Goal: Find specific page/section: Find specific page/section

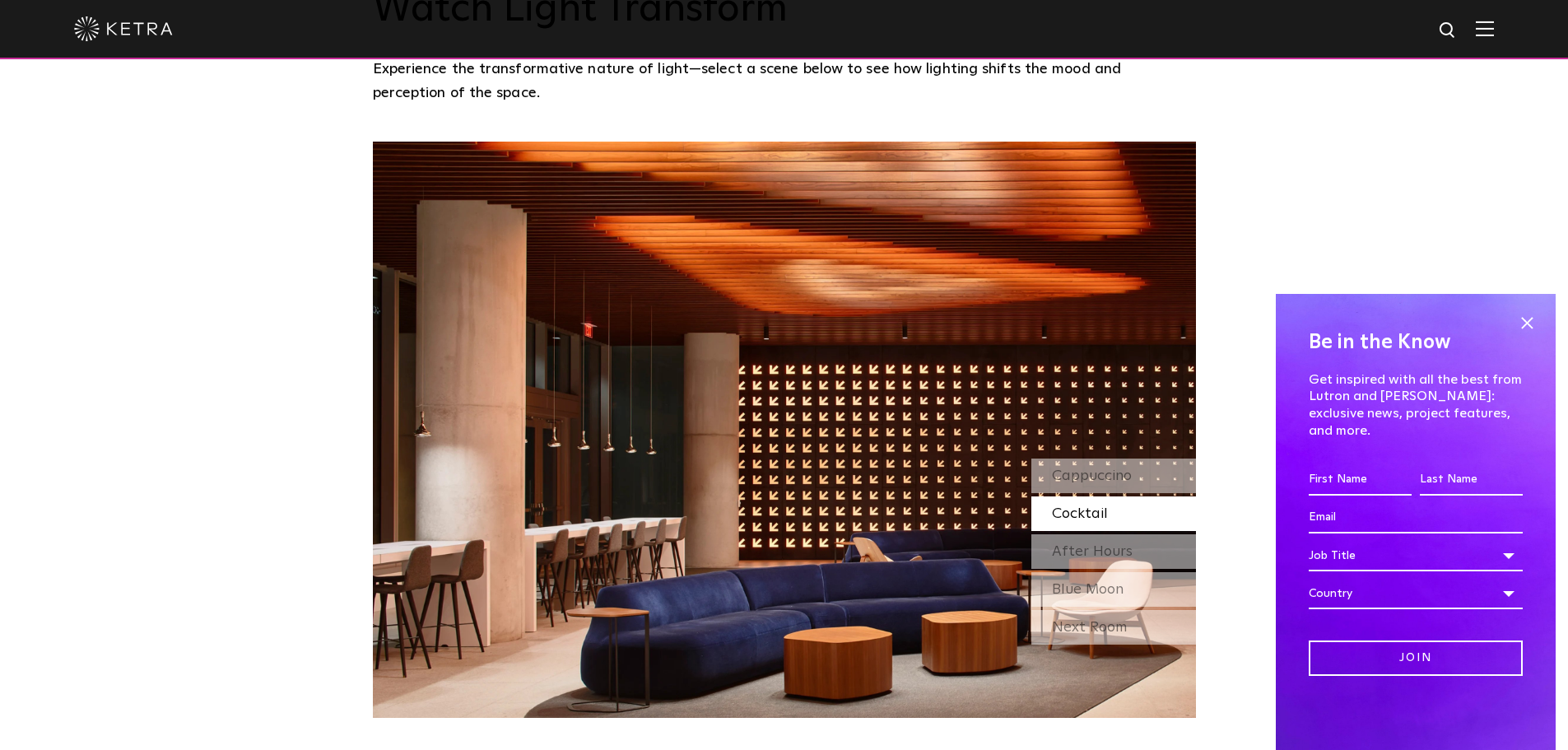
scroll to position [1482, 0]
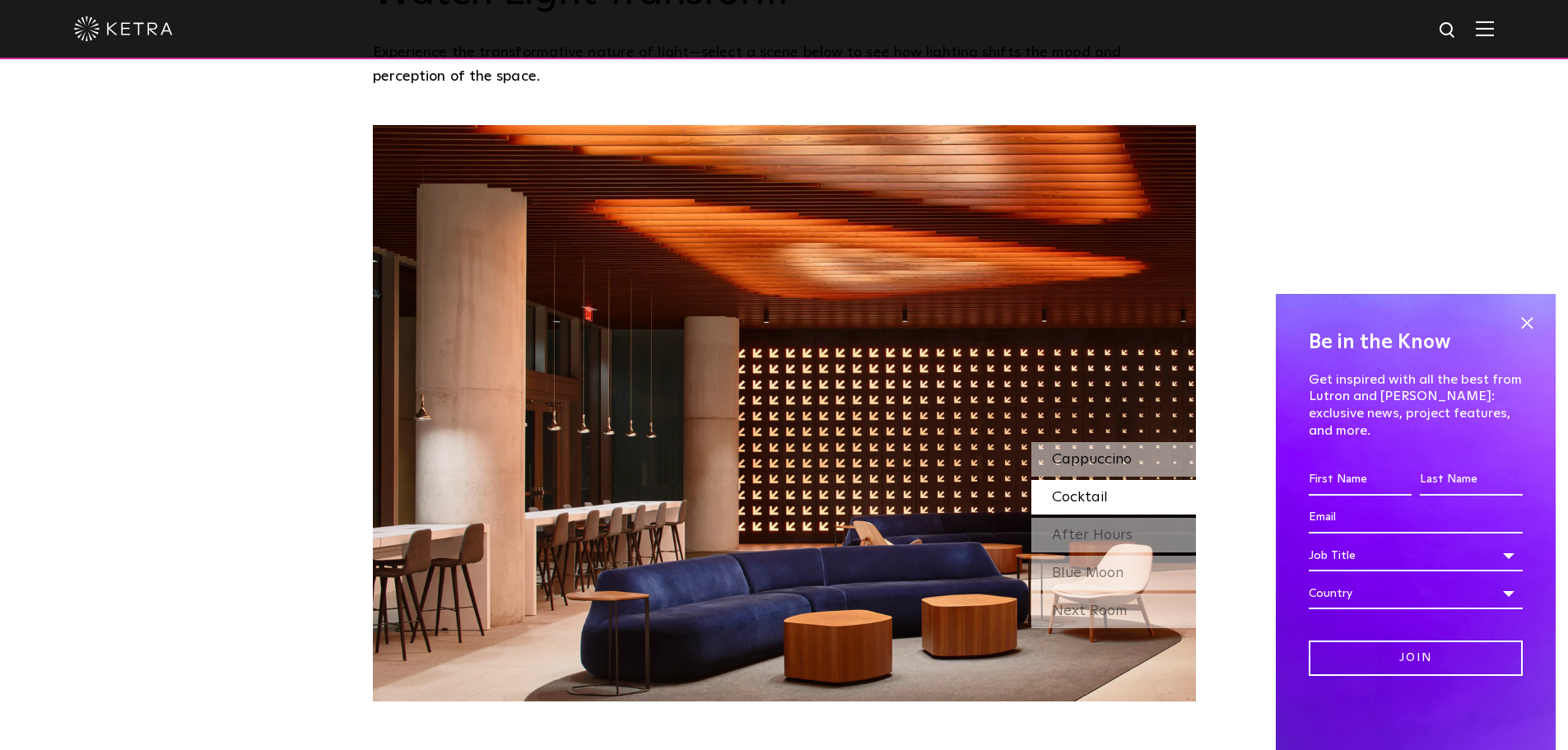
click at [1085, 452] on span "Cappuccino" at bounding box center [1091, 460] width 80 height 15
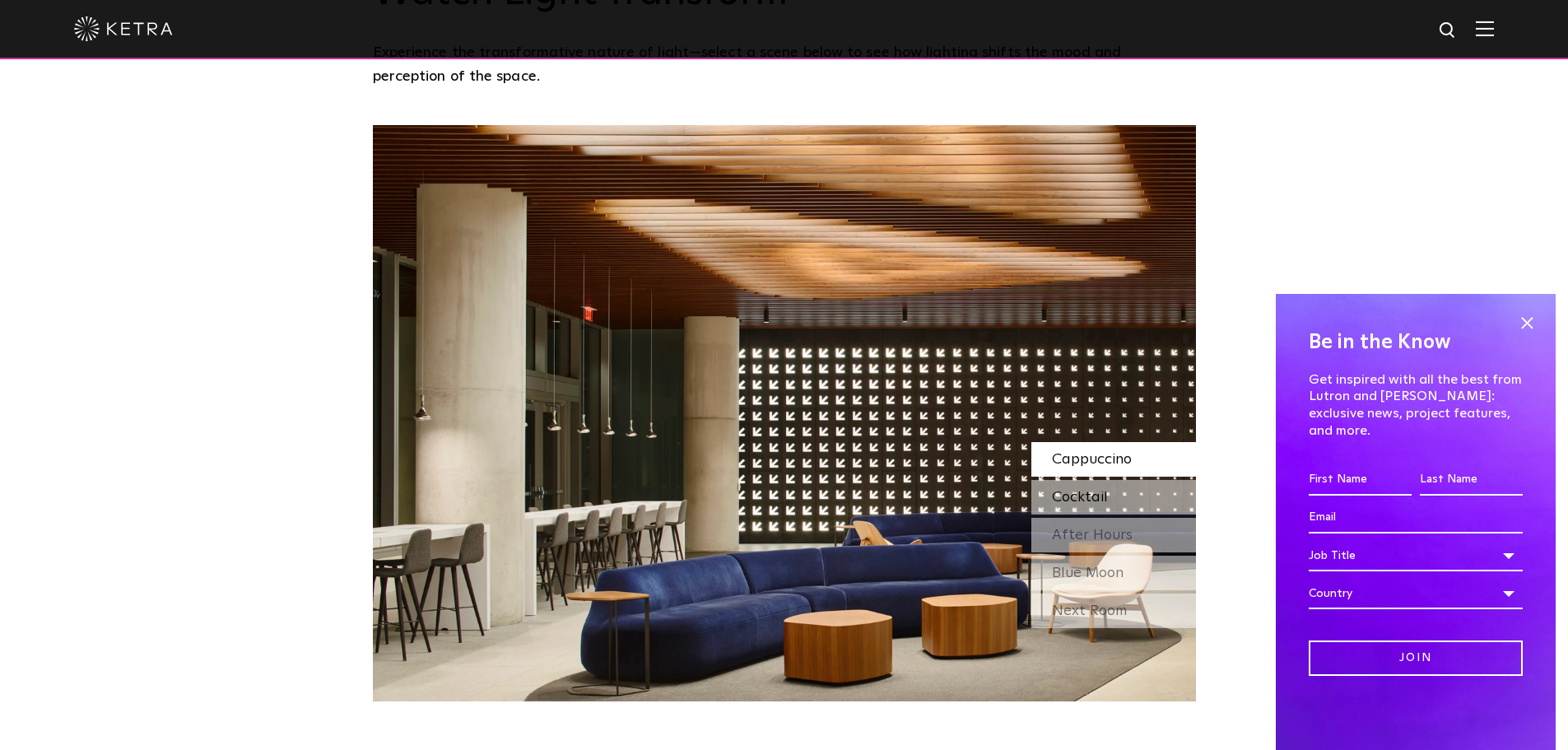
click at [1108, 480] on div "Cocktail" at bounding box center [1114, 497] width 164 height 34
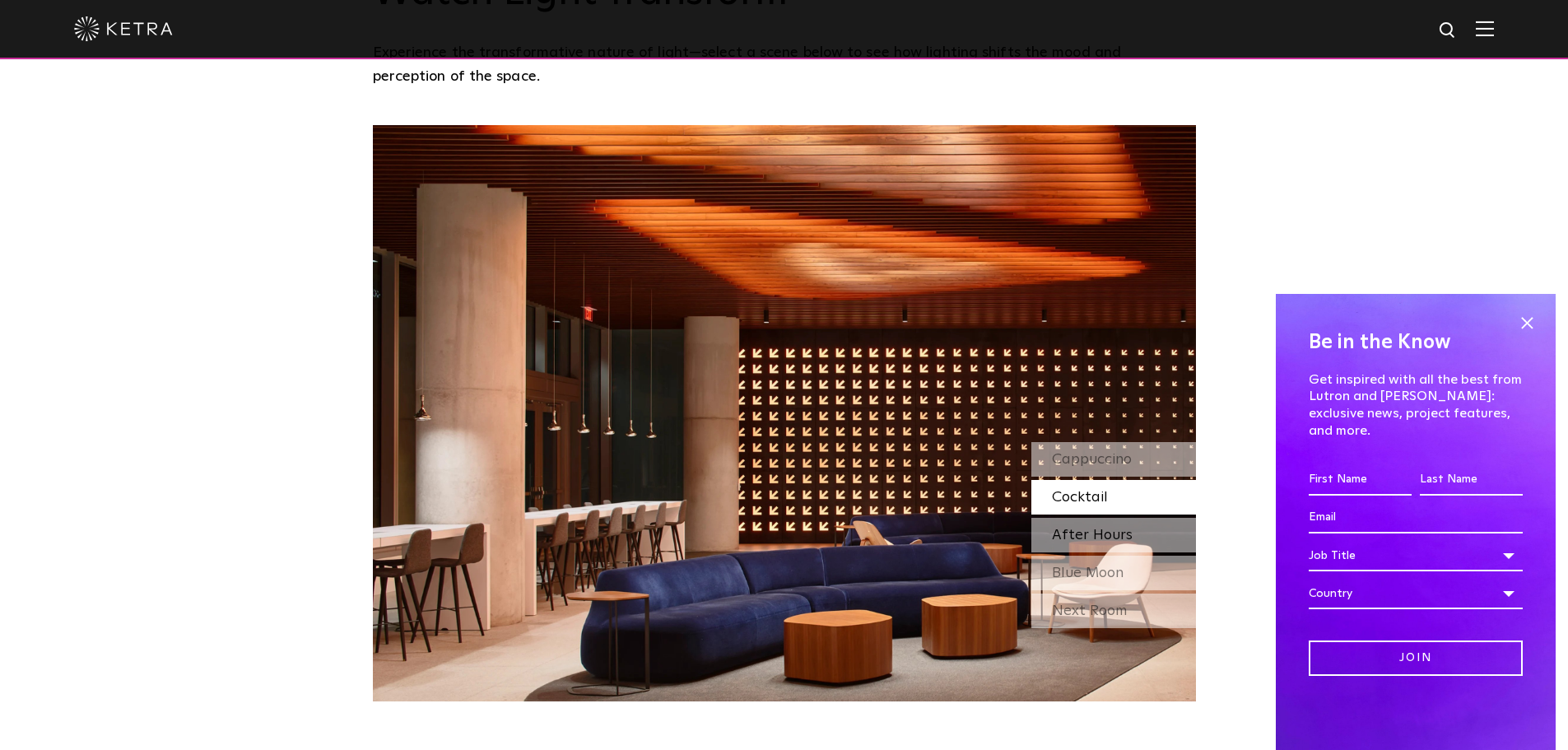
click at [1117, 528] on span "After Hours" at bounding box center [1092, 535] width 81 height 15
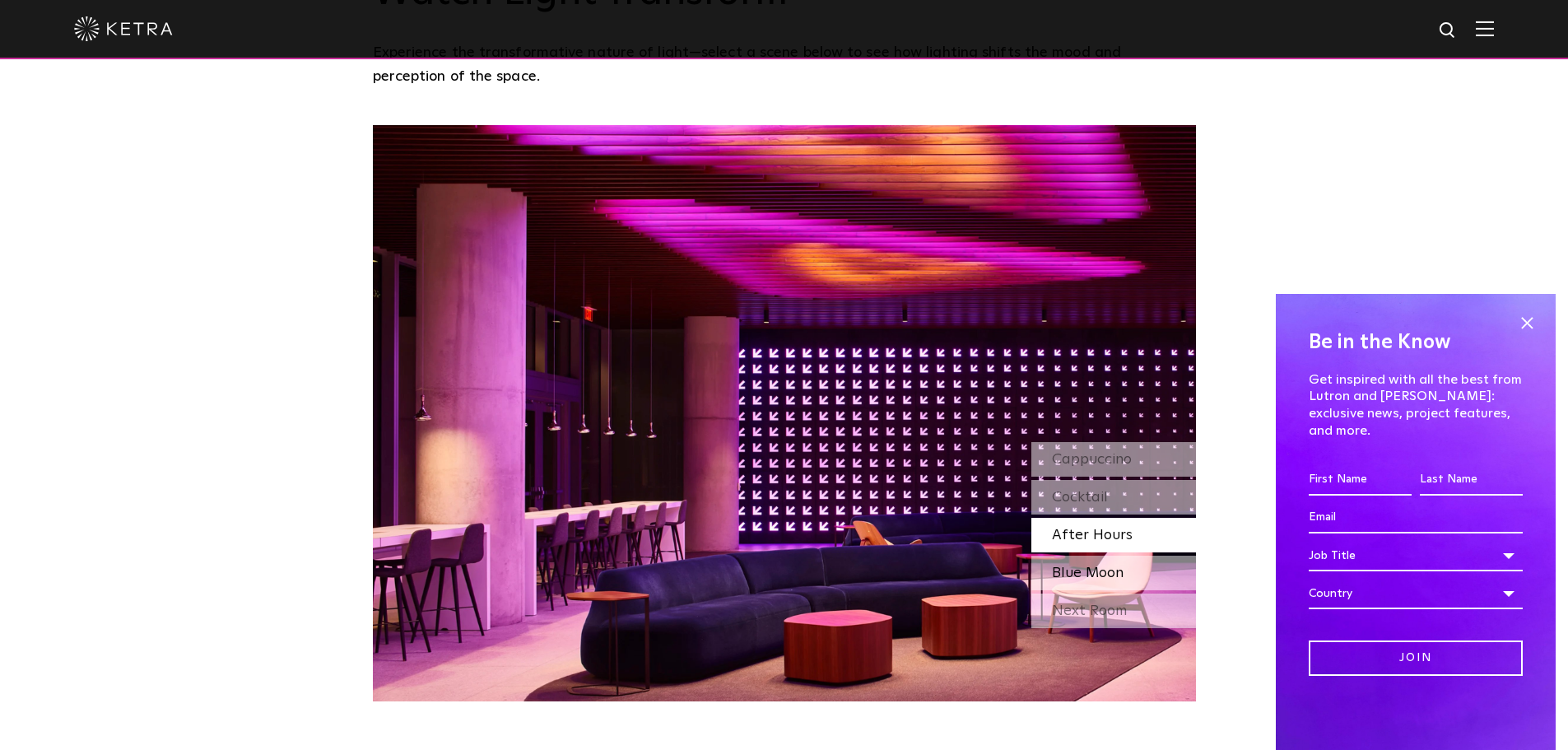
click at [1111, 565] on span "Blue Moon" at bounding box center [1087, 573] width 71 height 15
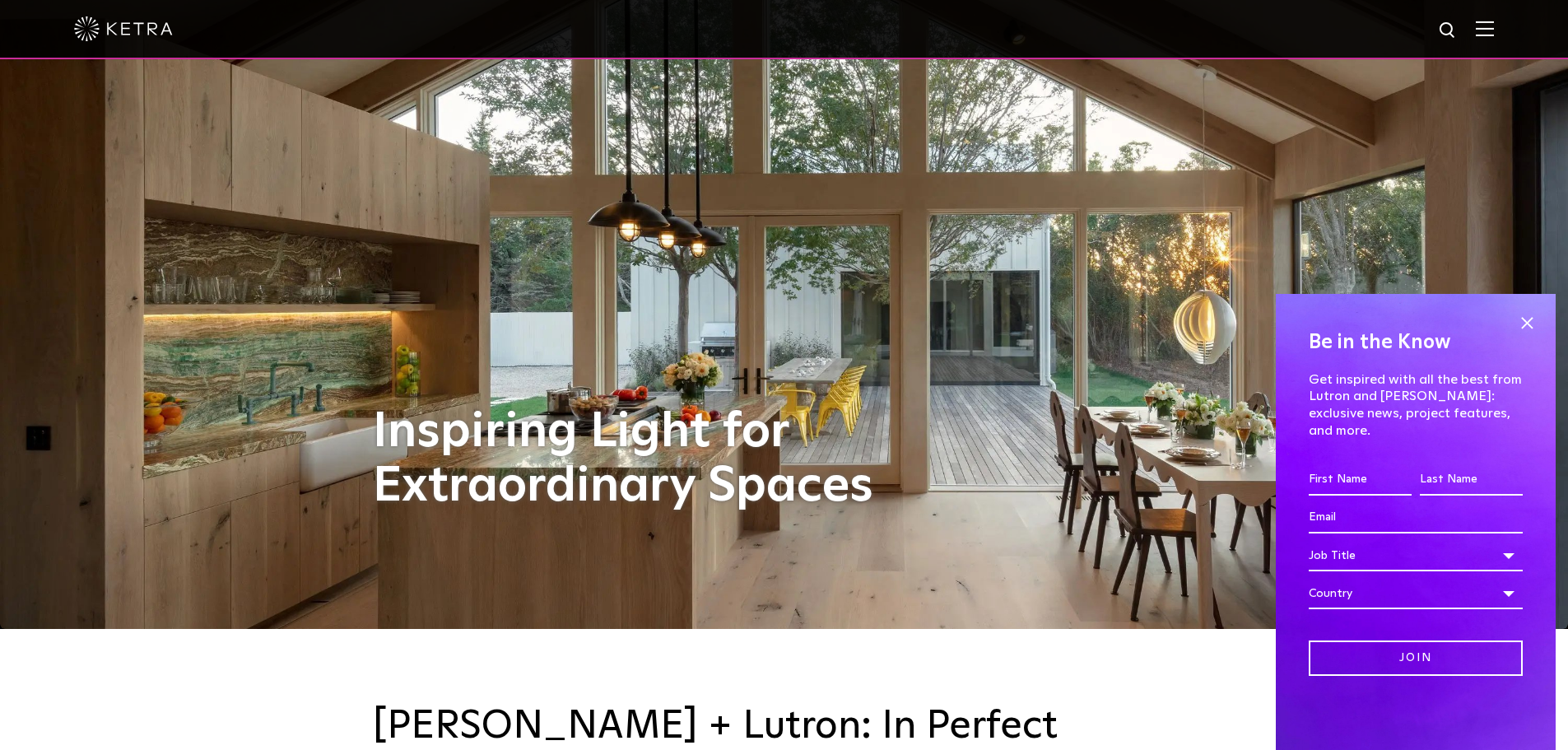
scroll to position [0, 0]
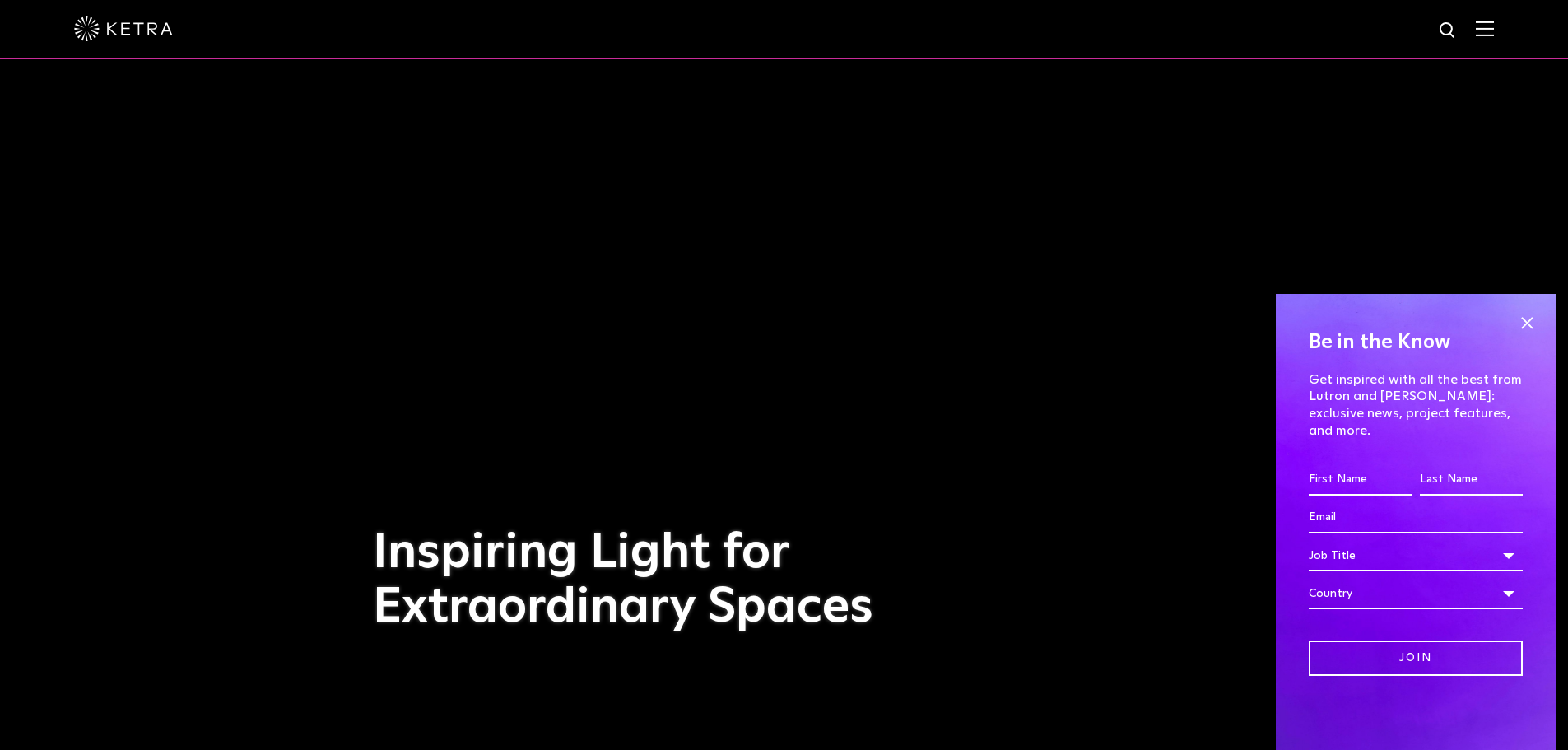
click at [1492, 23] on img at bounding box center [1485, 29] width 18 height 16
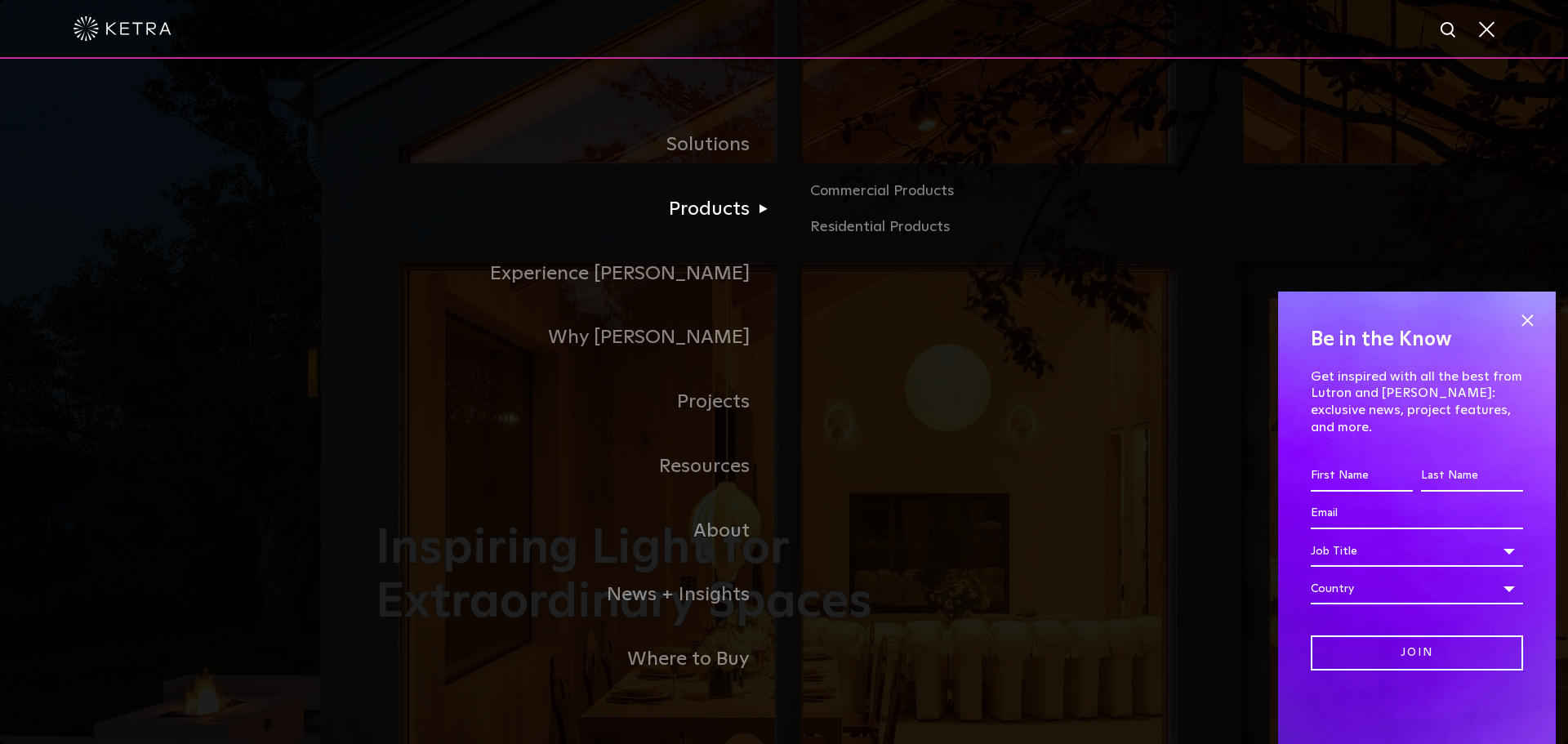
click at [696, 221] on link "Products" at bounding box center [579, 210] width 409 height 65
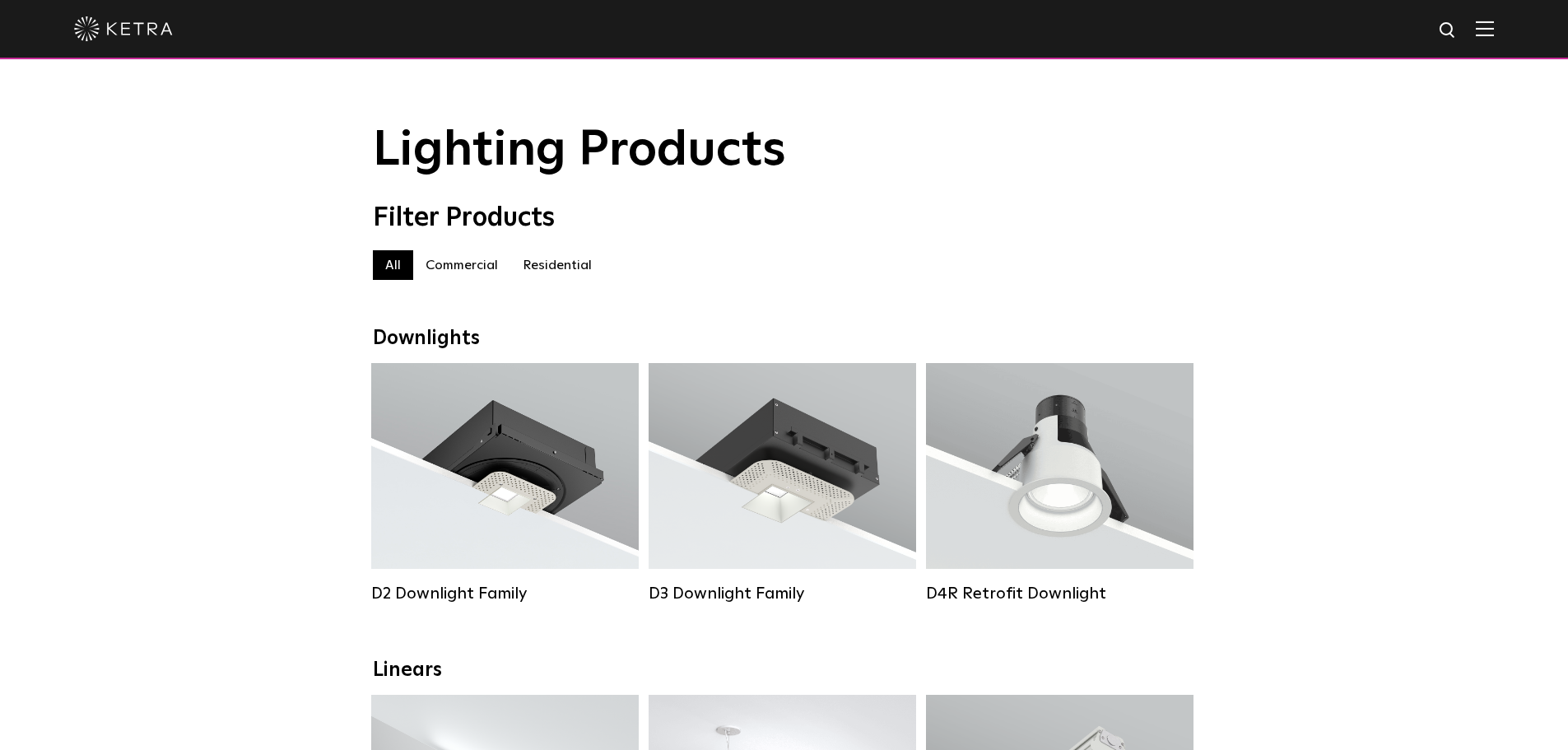
click at [535, 267] on label "Residential" at bounding box center [557, 264] width 94 height 29
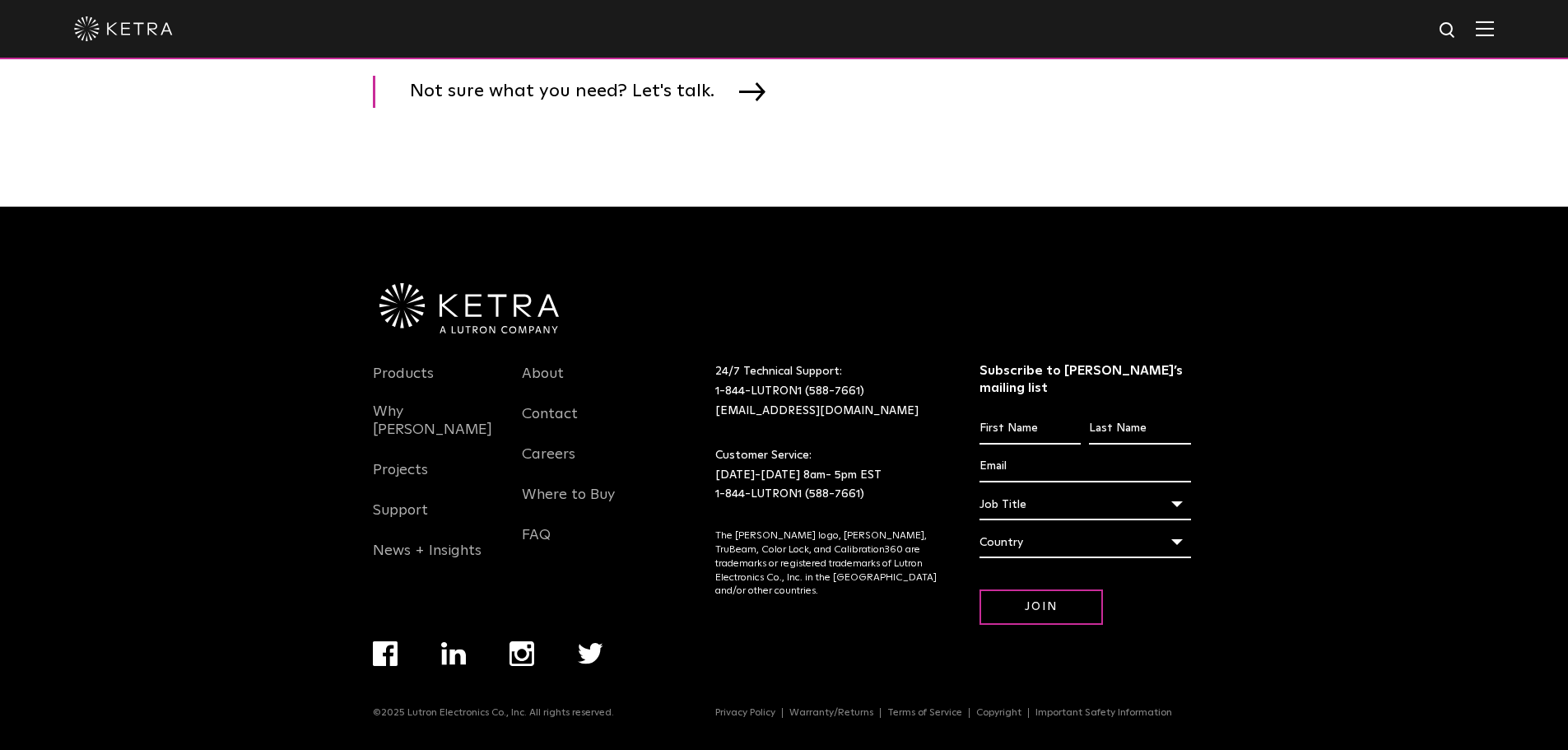
scroll to position [2587, 0]
